Goal: Task Accomplishment & Management: Use online tool/utility

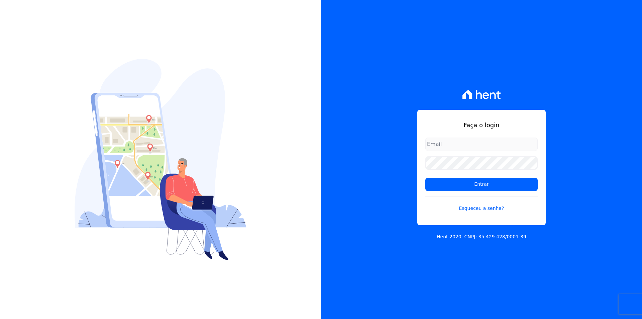
type input "[EMAIL_ADDRESS][DOMAIN_NAME]"
click at [441, 176] on form "documentos@fronteimoveis.com.br Entrar Esqueceu a senha?" at bounding box center [481, 178] width 112 height 82
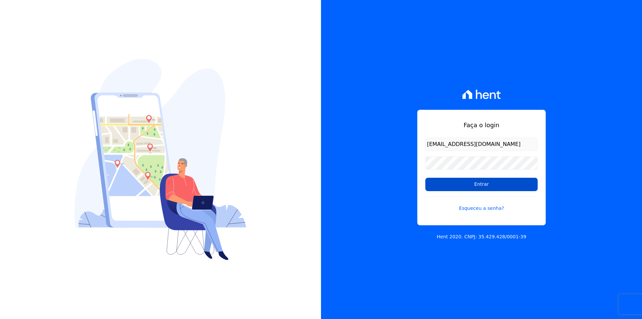
click at [439, 182] on input "Entrar" at bounding box center [481, 183] width 112 height 13
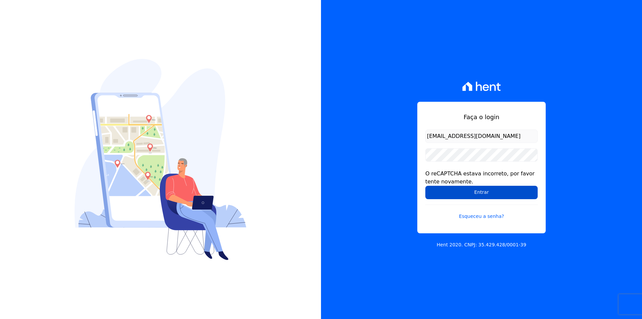
click at [434, 189] on input "Entrar" at bounding box center [481, 191] width 112 height 13
click at [431, 195] on input "Entrar" at bounding box center [481, 191] width 112 height 13
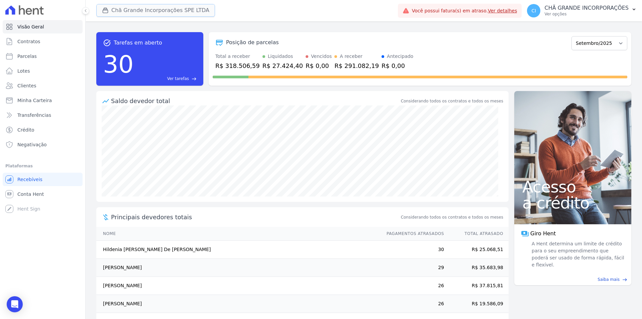
click at [137, 10] on button "Chã Grande Incorporações SPE LTDA" at bounding box center [155, 10] width 119 height 13
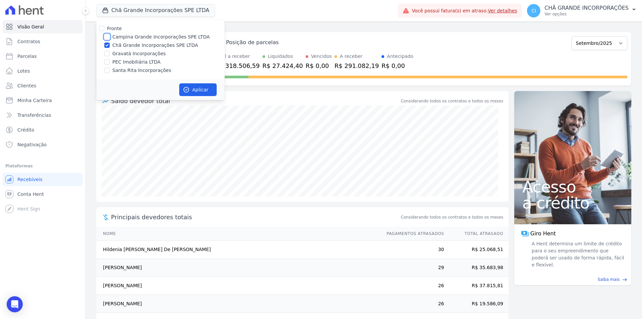
click at [106, 37] on input "Campina Grande Incorporações SPE LTDA" at bounding box center [106, 36] width 5 height 5
checkbox input "true"
click at [105, 45] on input "Chã Grande Incorporações SPE LTDA" at bounding box center [106, 44] width 5 height 5
checkbox input "false"
click at [194, 85] on button "Aplicar" at bounding box center [197, 89] width 37 height 13
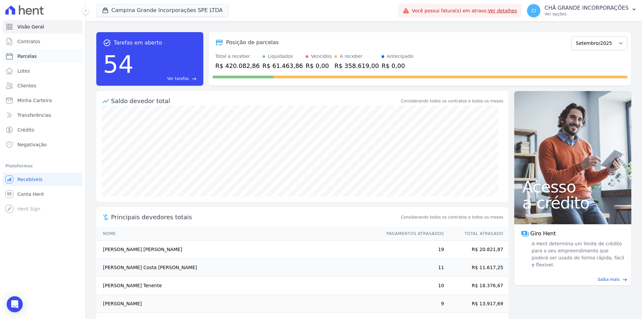
click at [21, 56] on span "Parcelas" at bounding box center [26, 56] width 19 height 7
select select
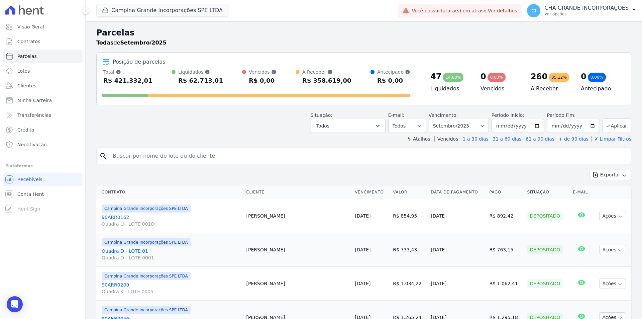
click at [251, 157] on input "search" at bounding box center [368, 155] width 519 height 13
paste input "Lady Any Maria da Silva Rocha Machado"
type input "Lady Any Maria da Silva Rocha Machado"
select select
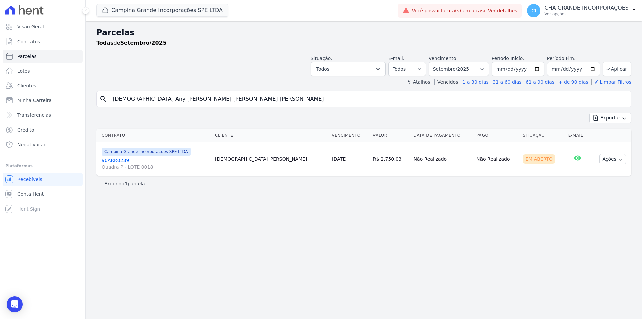
click at [115, 158] on link "90ARR0239 Quadra P - LOTE 0018" at bounding box center [156, 163] width 108 height 13
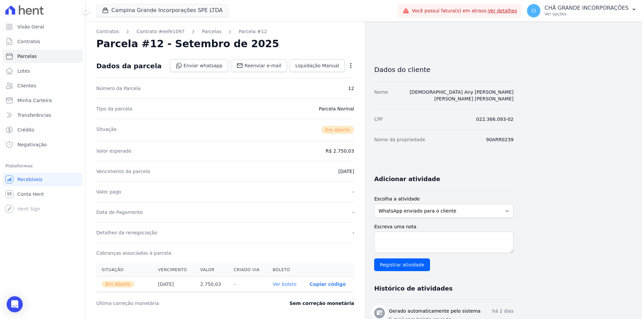
click at [283, 284] on link "Ver boleto" at bounding box center [284, 283] width 24 height 5
select select
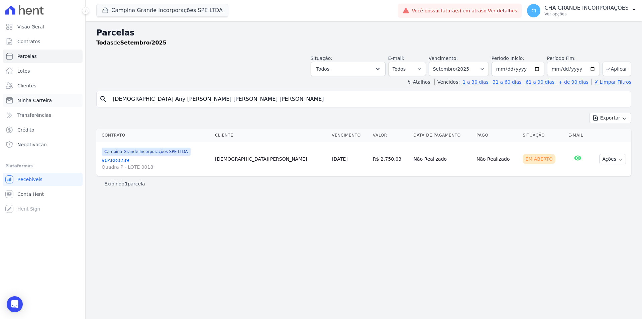
drag, startPoint x: 246, startPoint y: 100, endPoint x: 51, endPoint y: 100, distance: 194.9
click at [51, 100] on div "Visão Geral Contratos Parcelas Lotes Clientes Minha Carteira Transferências Cré…" at bounding box center [321, 159] width 642 height 319
type input "maysa rocha leite"
select select
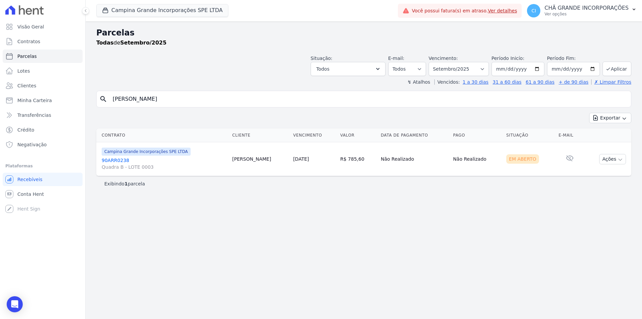
click at [108, 157] on link "90ARR0238 Quadra B - LOTE 0003" at bounding box center [164, 163] width 125 height 13
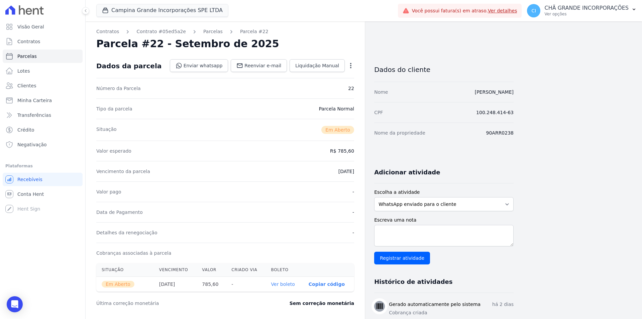
click at [286, 281] on link "Ver boleto" at bounding box center [283, 283] width 24 height 5
